Goal: Transaction & Acquisition: Purchase product/service

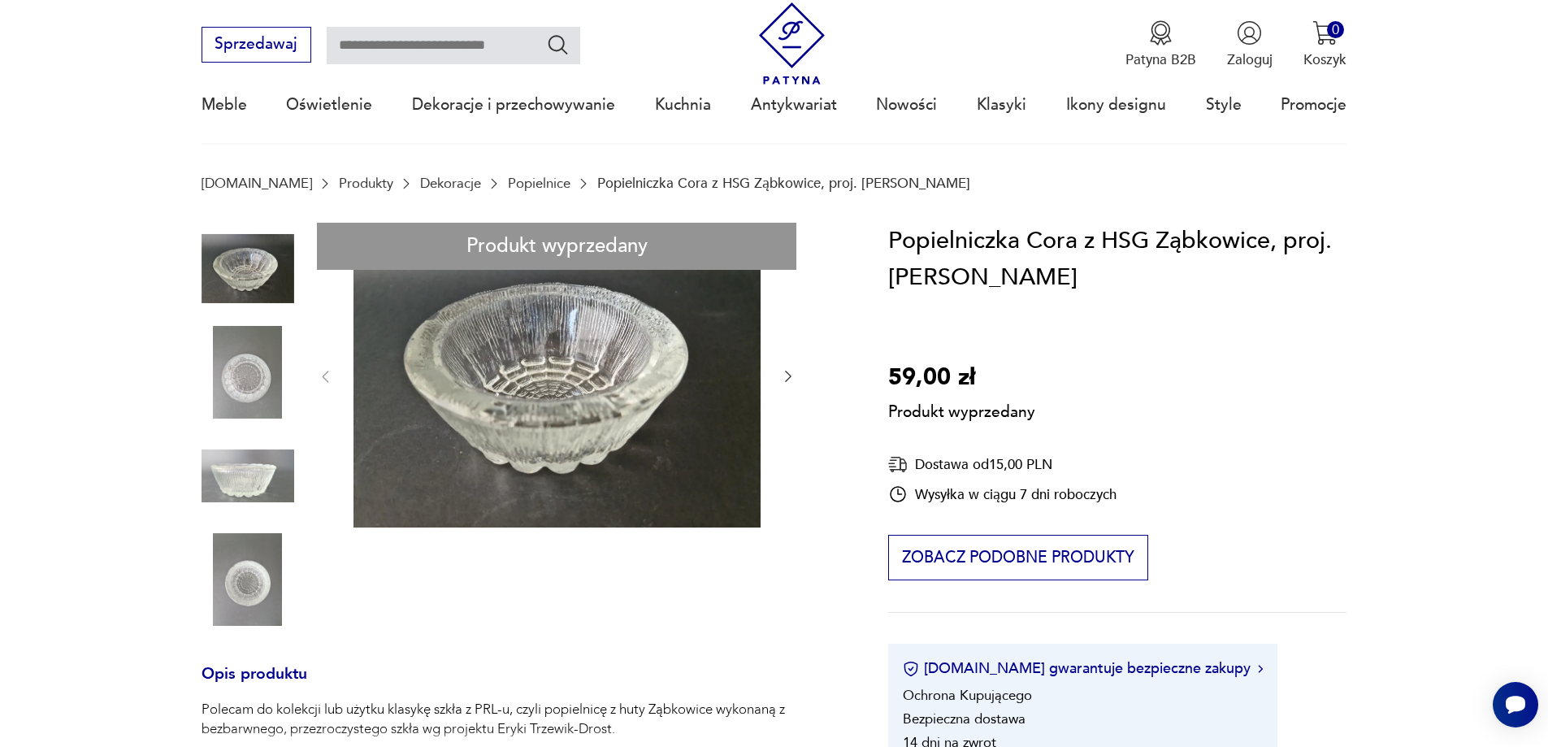
scroll to position [163, 0]
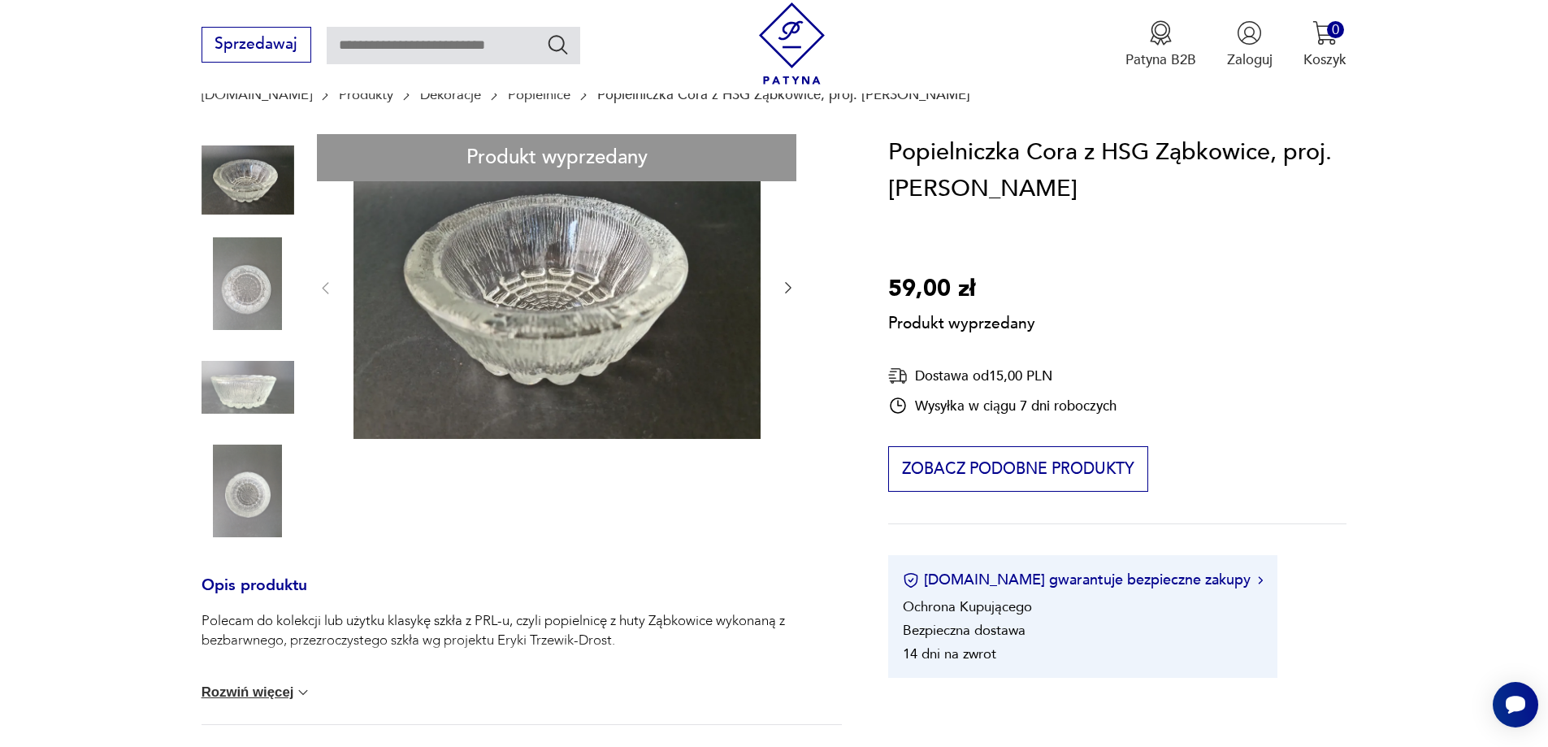
click at [785, 292] on div "Produkt wyprzedany Opis produktu Polecam do kolekcji lub użytku klasykę szkła z…" at bounding box center [522, 630] width 640 height 992
click at [251, 285] on div "Produkt wyprzedany Opis produktu Polecam do kolekcji lub użytku klasykę szkła z…" at bounding box center [522, 630] width 640 height 992
